Goal: Transaction & Acquisition: Purchase product/service

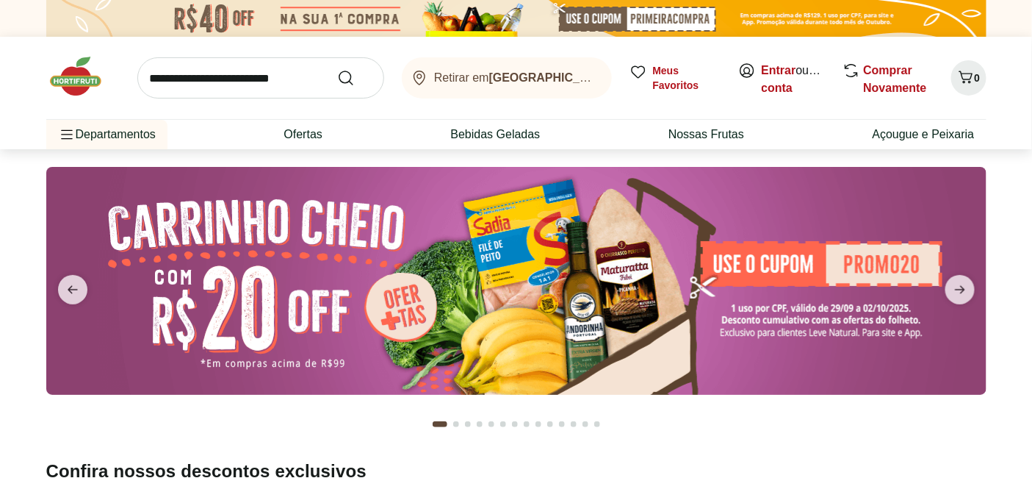
click at [436, 281] on img at bounding box center [516, 281] width 940 height 228
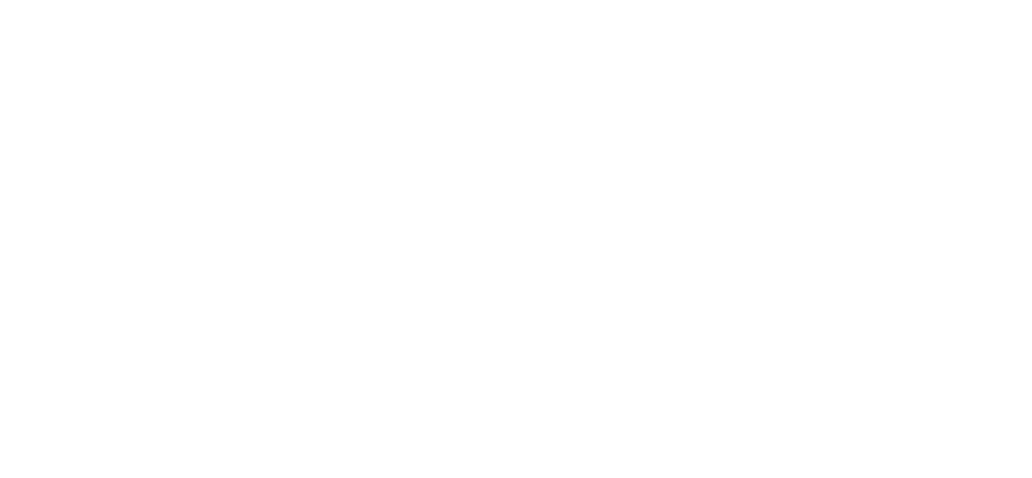
select select "**********"
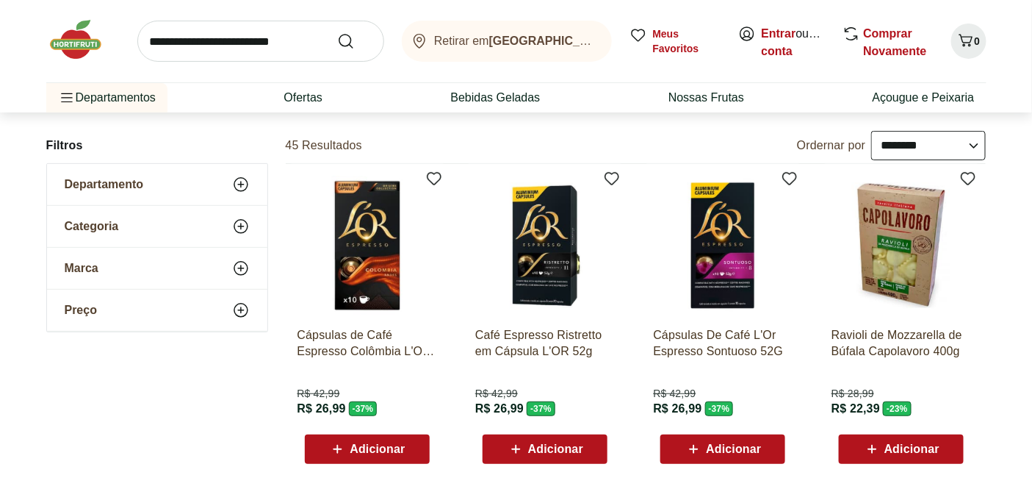
scroll to position [82, 0]
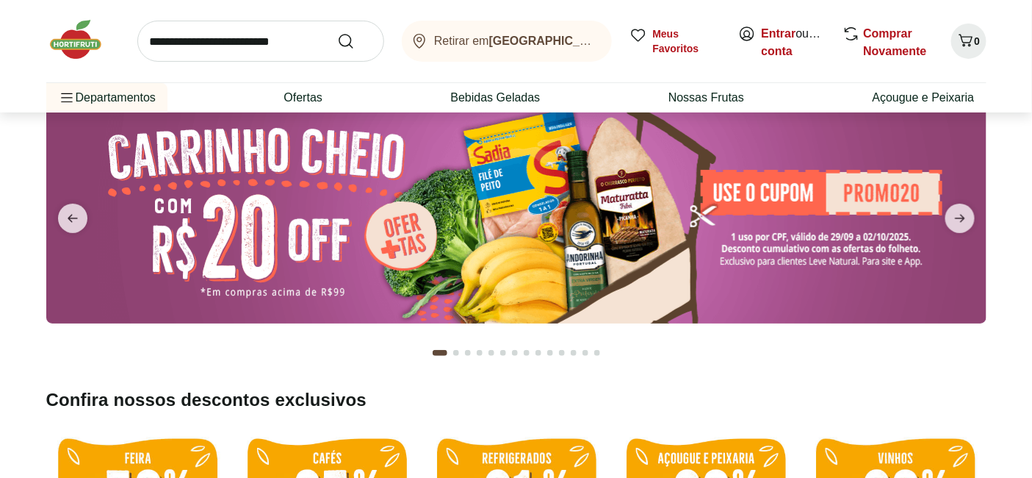
scroll to position [82, 0]
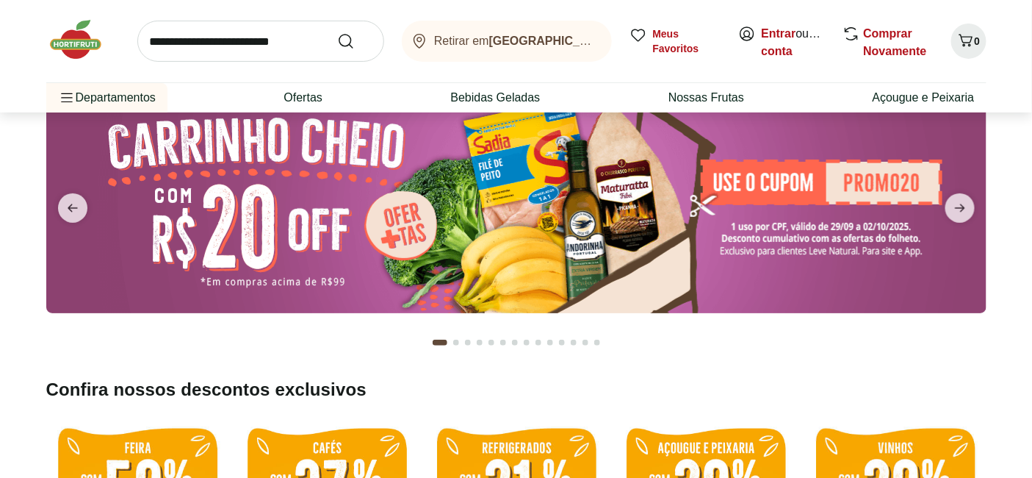
click at [405, 216] on img at bounding box center [516, 199] width 940 height 228
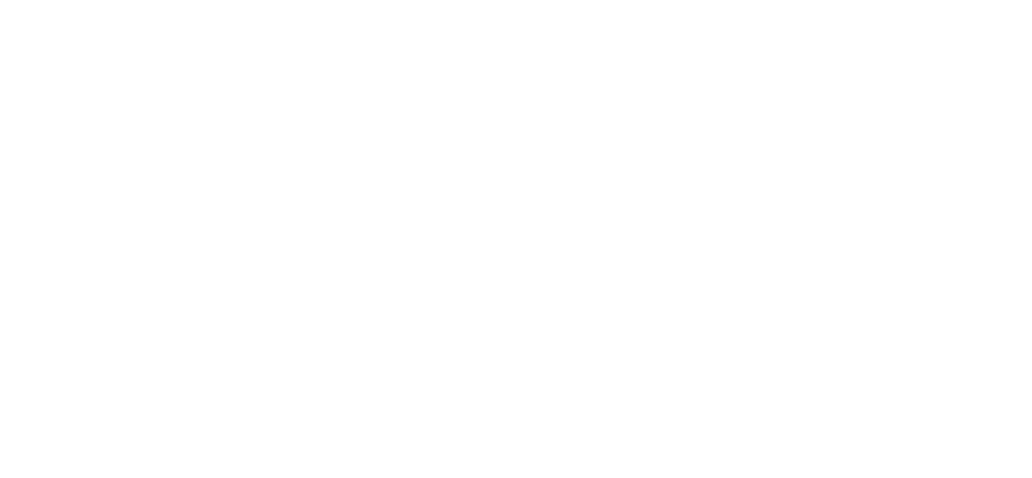
select select "**********"
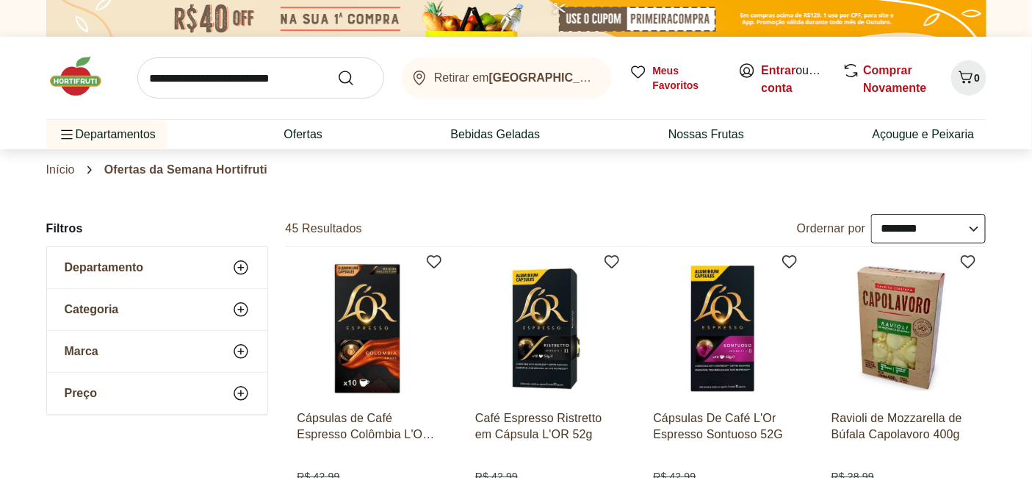
click at [69, 90] on img at bounding box center [82, 76] width 73 height 44
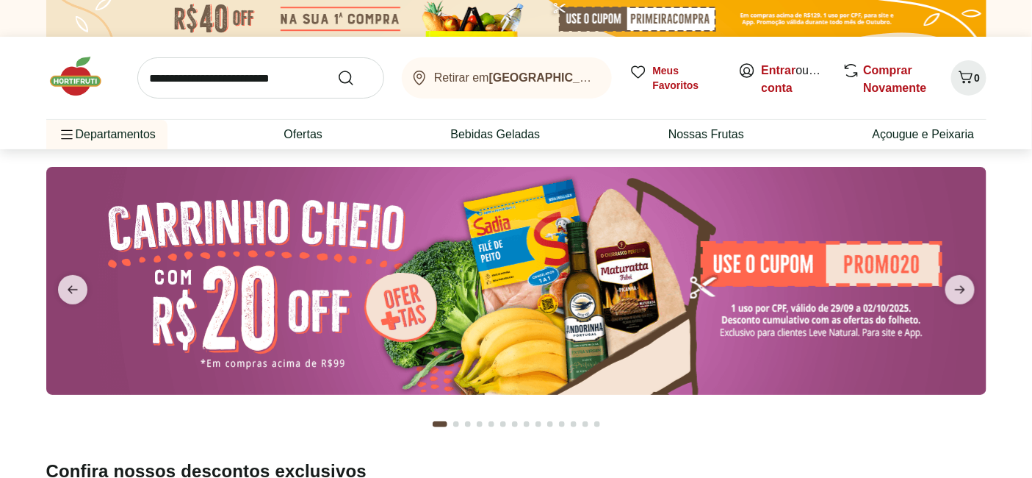
click at [416, 265] on img at bounding box center [516, 281] width 940 height 228
select select "**********"
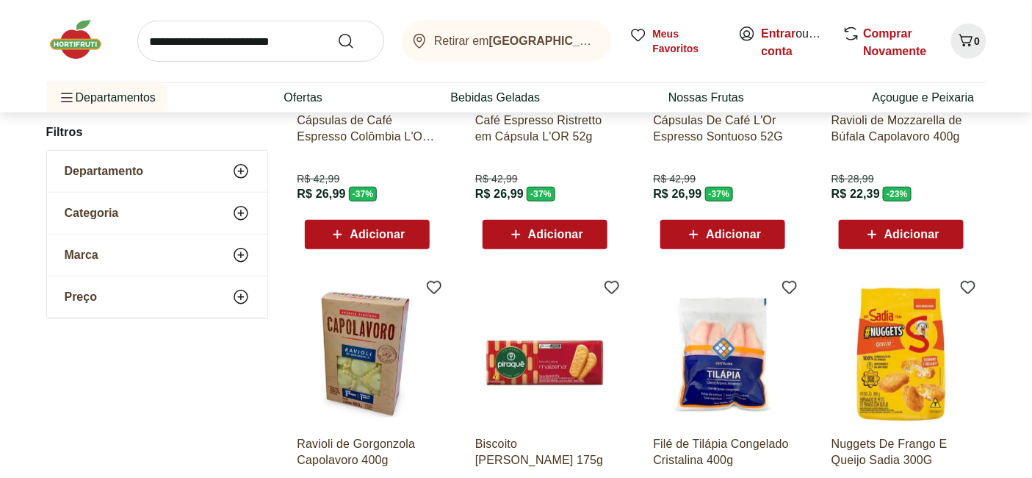
scroll to position [326, 0]
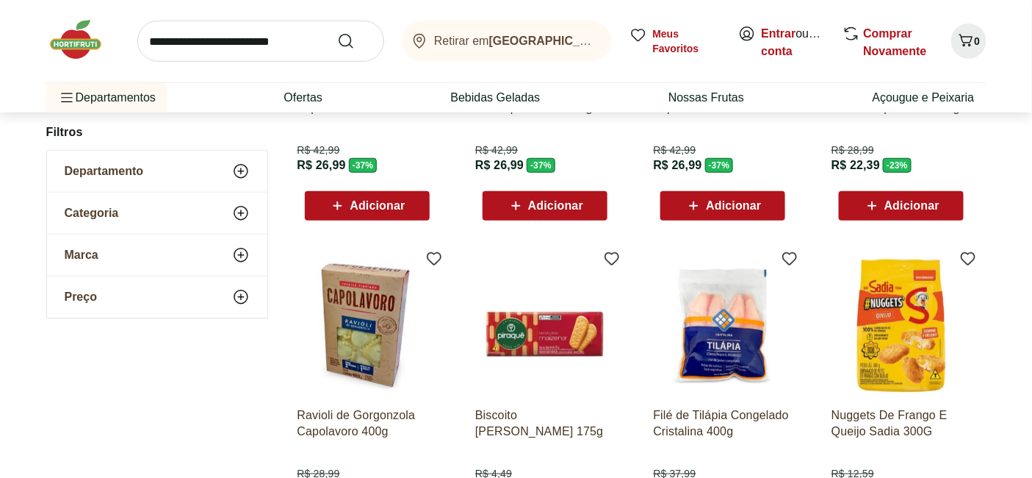
click at [568, 204] on span "Adicionar" at bounding box center [555, 206] width 55 height 12
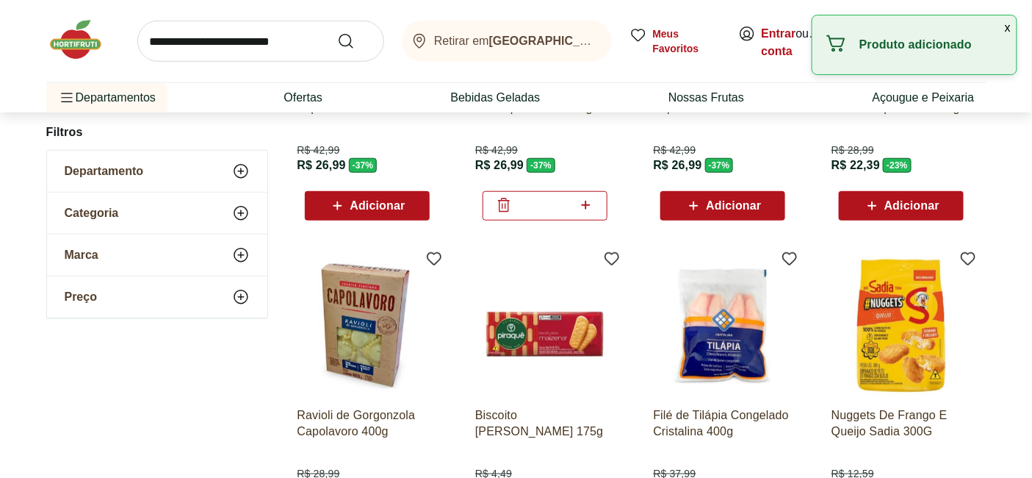
click at [1014, 24] on button "x" at bounding box center [1008, 27] width 18 height 25
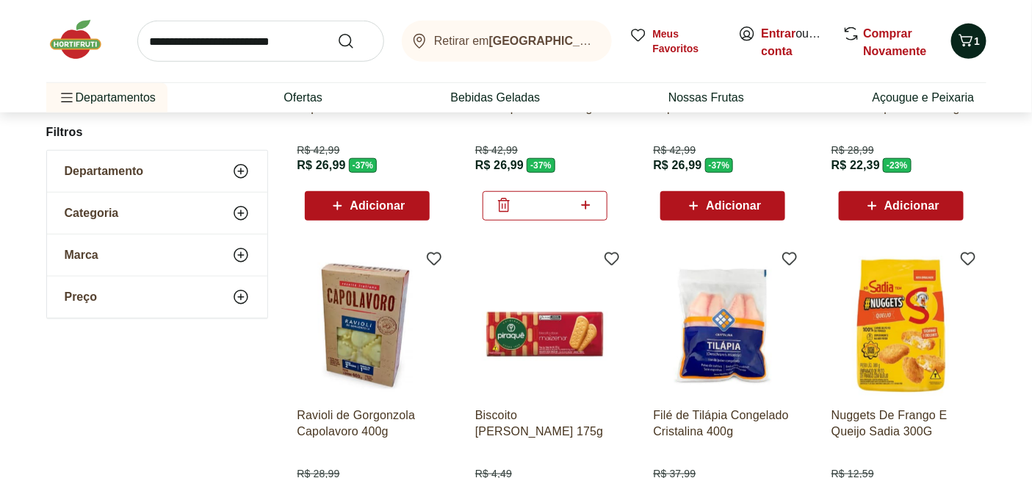
click at [972, 37] on icon "Carrinho" at bounding box center [966, 40] width 14 height 12
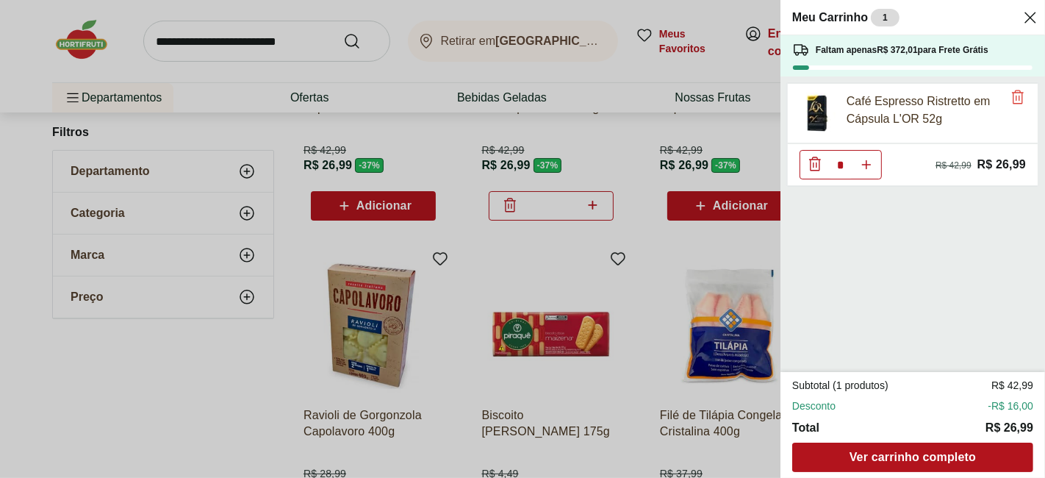
click at [1030, 20] on icon "Close" at bounding box center [1030, 18] width 18 height 18
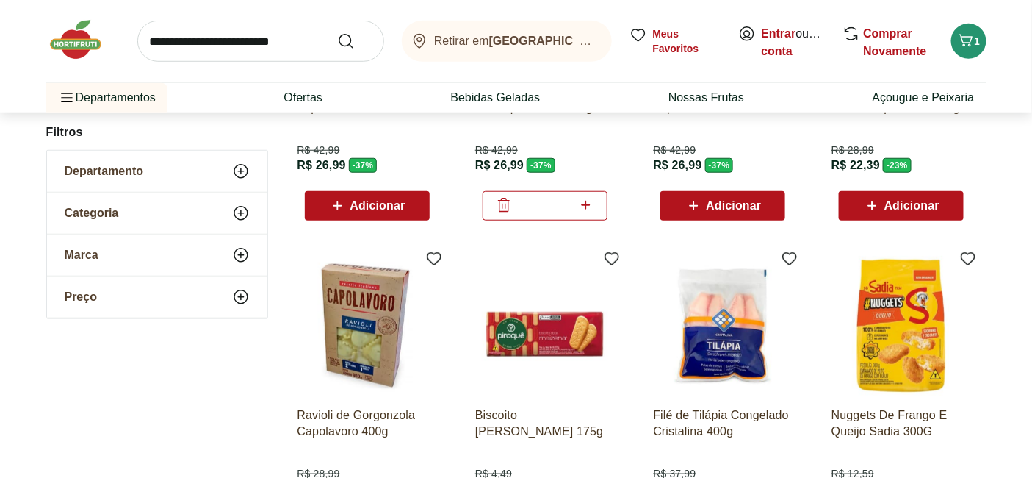
click at [505, 206] on icon at bounding box center [504, 205] width 12 height 14
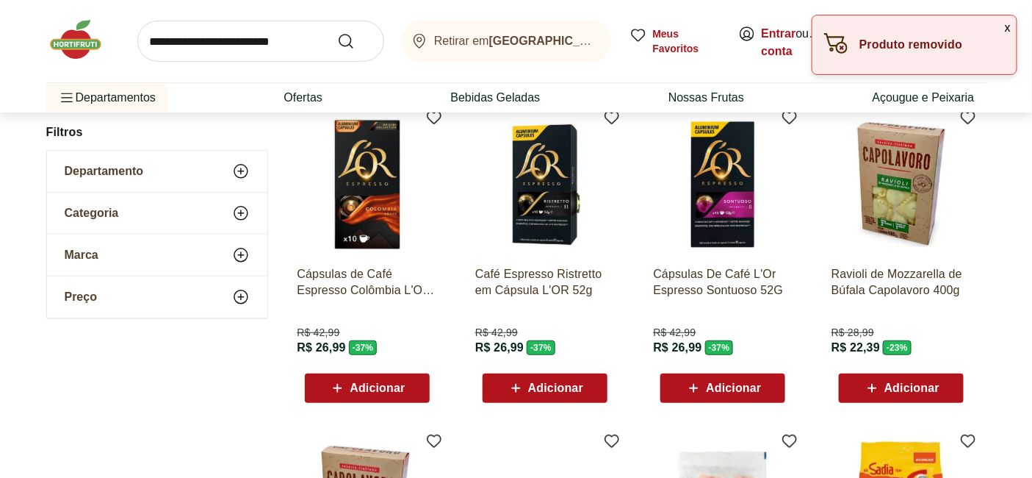
scroll to position [82, 0]
